Goal: Information Seeking & Learning: Stay updated

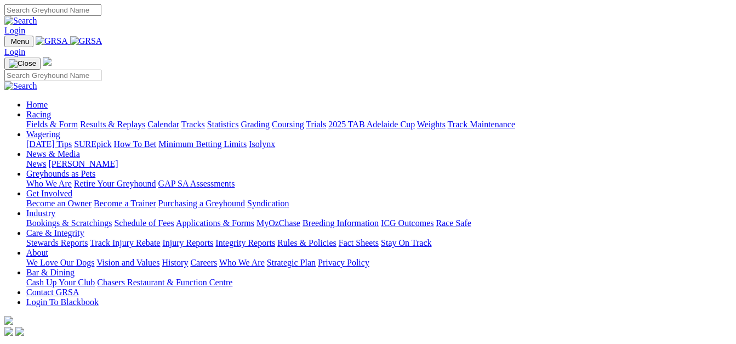
click at [127, 119] on link "Results & Replays" at bounding box center [112, 123] width 65 height 9
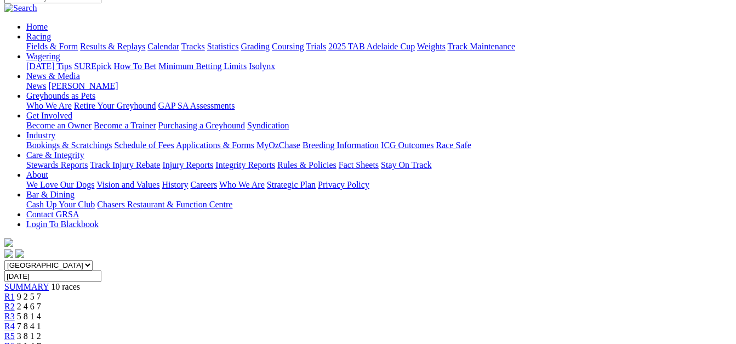
scroll to position [96, 0]
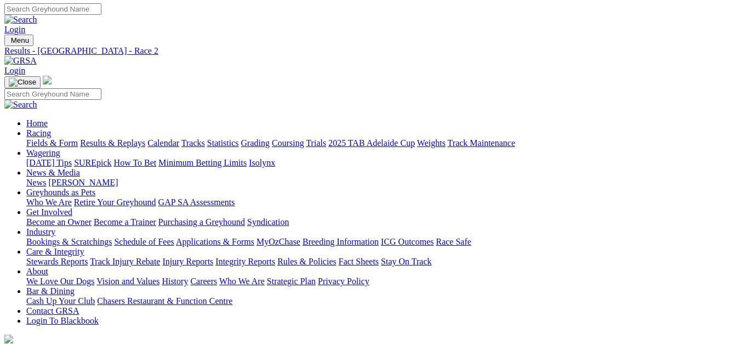
scroll to position [0, 0]
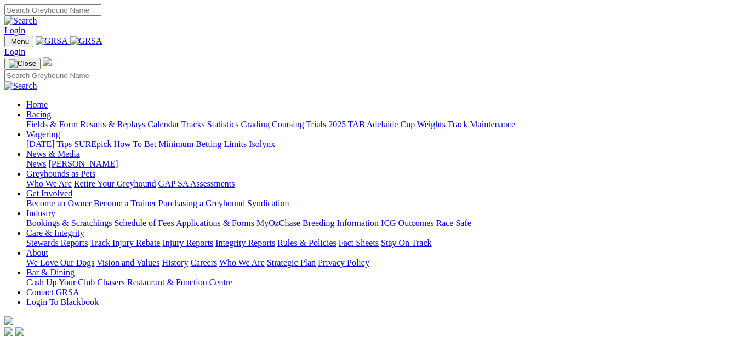
click at [28, 119] on link "Fields & Form" at bounding box center [52, 123] width 52 height 9
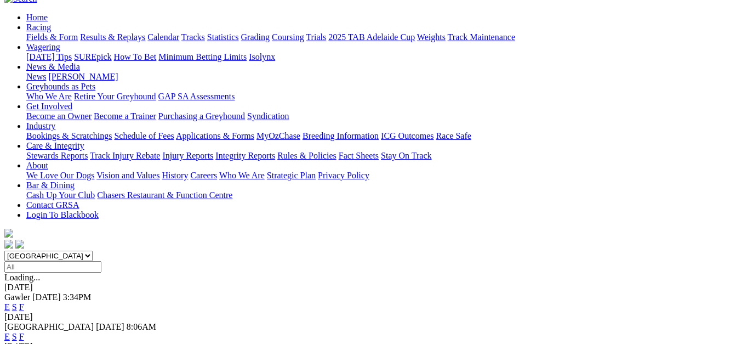
scroll to position [110, 0]
